Goal: Find contact information: Find contact information

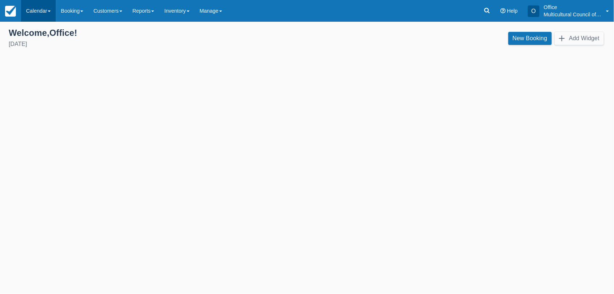
click at [29, 8] on link "Calendar" at bounding box center [38, 11] width 35 height 22
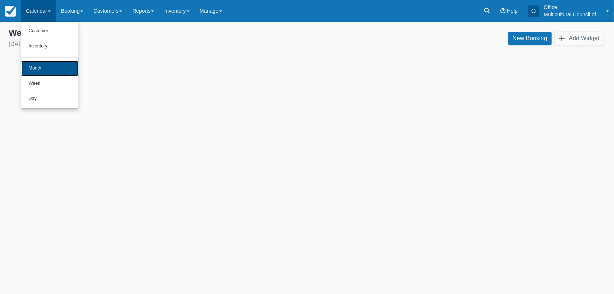
click at [58, 69] on link "Month" at bounding box center [49, 68] width 57 height 15
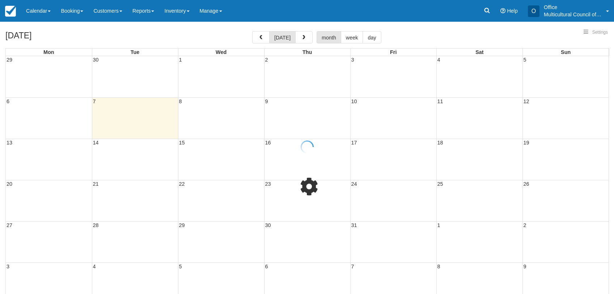
select select
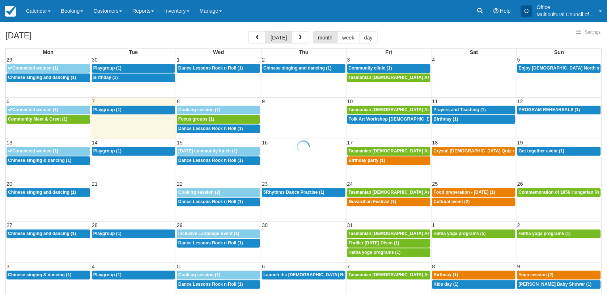
select select
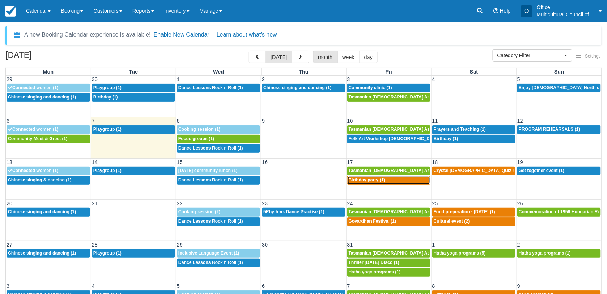
click at [366, 181] on span "Birthday party (1)" at bounding box center [367, 179] width 37 height 5
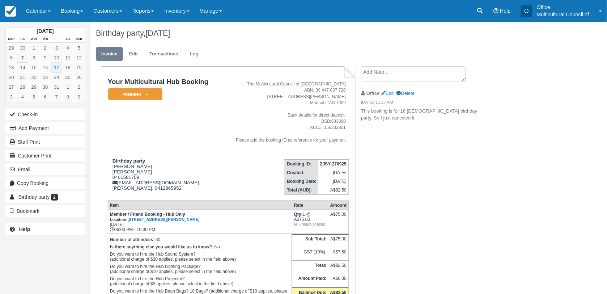
click at [411, 250] on div "Your Multicultural Hub Booking Pending   Reserved Bond and deposit Paid Cancell…" at bounding box center [289, 206] width 398 height 281
drag, startPoint x: 140, startPoint y: 172, endPoint x: 123, endPoint y: 171, distance: 17.0
click at [123, 171] on div "Birthday party Rinto james Rinto James 0461581709 rinto1213456@gmail.com James …" at bounding box center [164, 174] width 112 height 33
drag, startPoint x: 123, startPoint y: 171, endPoint x: 108, endPoint y: 176, distance: 16.5
click at [108, 176] on div "Birthday party Rinto james Rinto James 0461581709 rinto1213456@gmail.com James …" at bounding box center [164, 174] width 112 height 33
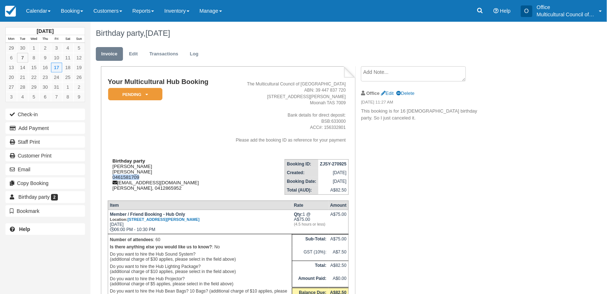
copy div "0461581709"
click at [346, 63] on ul "Invoice Edit Transactions Log" at bounding box center [318, 56] width 445 height 22
click at [483, 9] on icon at bounding box center [480, 10] width 7 height 7
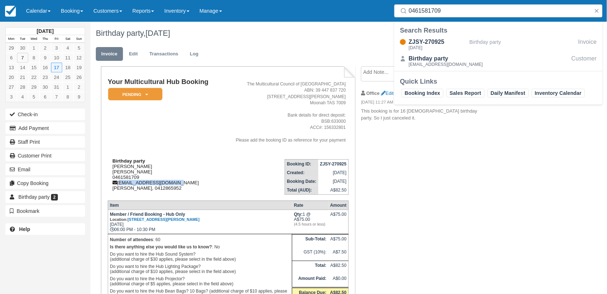
drag, startPoint x: 176, startPoint y: 181, endPoint x: 119, endPoint y: 182, distance: 57.6
click at [119, 182] on div "Birthday party Rinto james Rinto James 0461581709 rinto1213456@gmail.com James …" at bounding box center [164, 174] width 112 height 33
copy div "rinto1213456@gmail.com"
drag, startPoint x: 457, startPoint y: 8, endPoint x: 379, endPoint y: 23, distance: 79.2
click at [379, 23] on body "Menu Calendar Customer Inventory Month Week Day Booking Daily Manifest Daily Li…" at bounding box center [303, 147] width 607 height 294
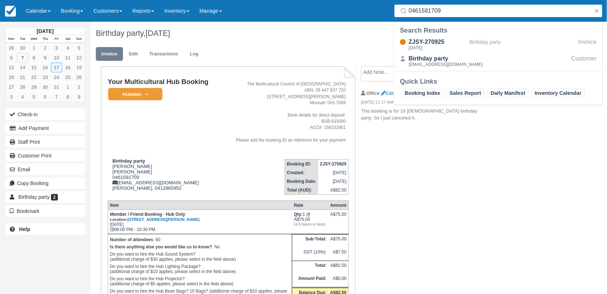
paste input "rinto1213456@gmail.com"
type input "rinto1213456@gmail.com"
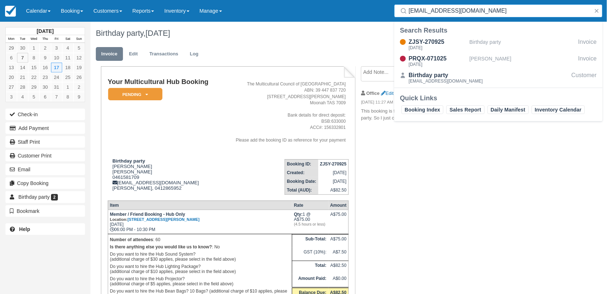
type input "[EMAIL_ADDRESS][DOMAIN_NAME]"
click at [269, 121] on address "The Multicultural Council of Tasmania ABN: 39 447 837 720 65 Hopkins St Moonah …" at bounding box center [284, 112] width 123 height 62
click at [455, 172] on div "Your Multicultural Hub Booking Pending   Reserved Bond and deposit Paid Cancell…" at bounding box center [289, 206] width 398 height 281
click at [417, 158] on div "Your Multicultural Hub Booking Pending   Reserved Bond and deposit Paid Cancell…" at bounding box center [289, 206] width 398 height 281
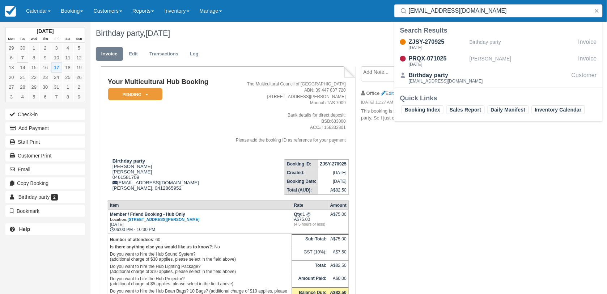
click at [279, 42] on div "Birthday party, October 17 2025" at bounding box center [318, 33] width 456 height 23
click at [28, 9] on link "Calendar" at bounding box center [38, 11] width 35 height 22
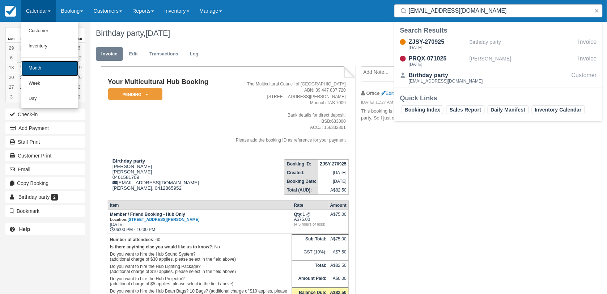
click at [49, 67] on link "Month" at bounding box center [49, 68] width 57 height 15
